Goal: Task Accomplishment & Management: Use online tool/utility

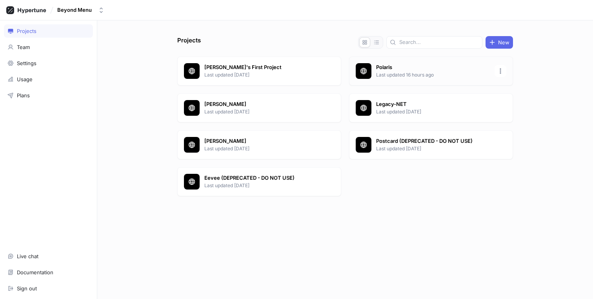
click at [405, 71] on p "Last updated 16 hours ago" at bounding box center [433, 74] width 114 height 7
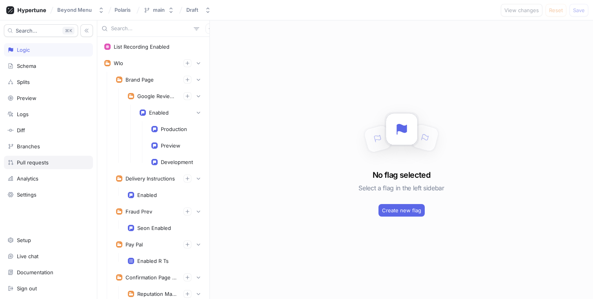
click at [52, 160] on div "Pull requests" at bounding box center [48, 162] width 82 height 6
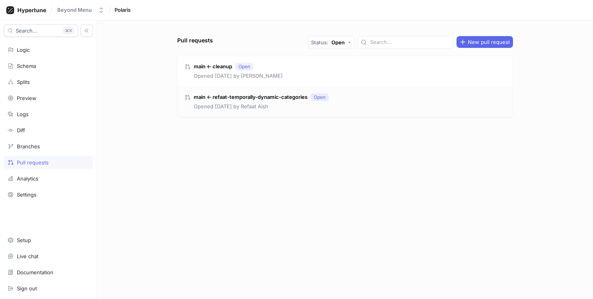
click at [352, 95] on div "main ← refaat-temporally-dynamic-categories Open Opened [DATE] by [PERSON_NAME]" at bounding box center [345, 102] width 335 height 31
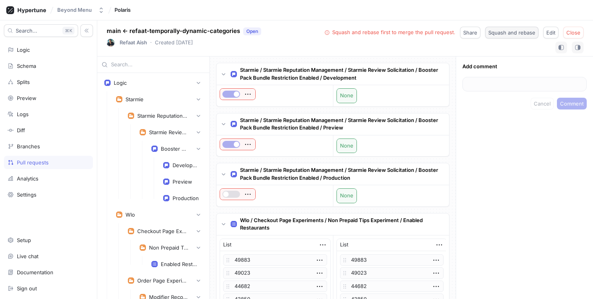
click at [507, 37] on button "Squash and rebase" at bounding box center [511, 33] width 53 height 12
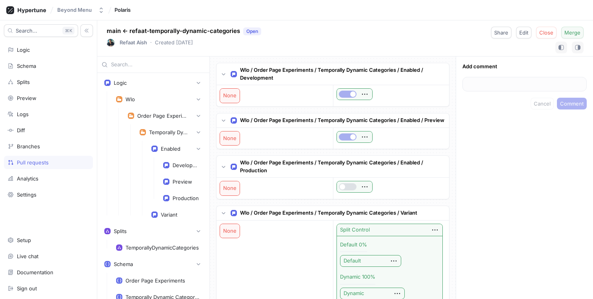
click at [569, 31] on span "Merge" at bounding box center [573, 32] width 16 height 5
